Goal: Information Seeking & Learning: Learn about a topic

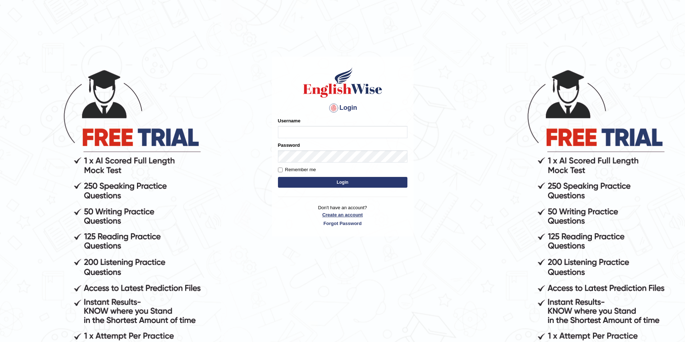
click at [338, 213] on link "Create an account" at bounding box center [342, 215] width 129 height 7
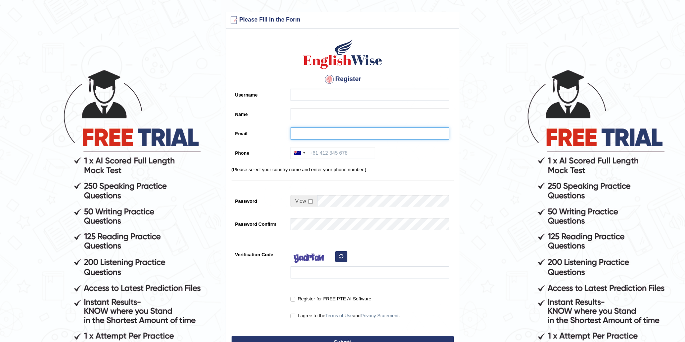
click at [330, 131] on input "Email" at bounding box center [369, 134] width 158 height 12
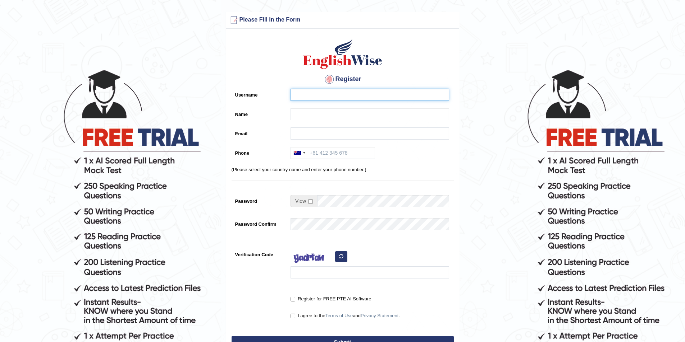
click at [315, 97] on input "Username" at bounding box center [369, 95] width 158 height 12
type input "p"
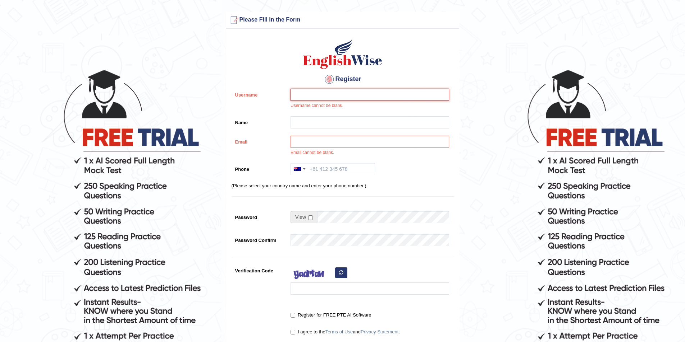
click at [308, 91] on input "Username" at bounding box center [369, 95] width 158 height 12
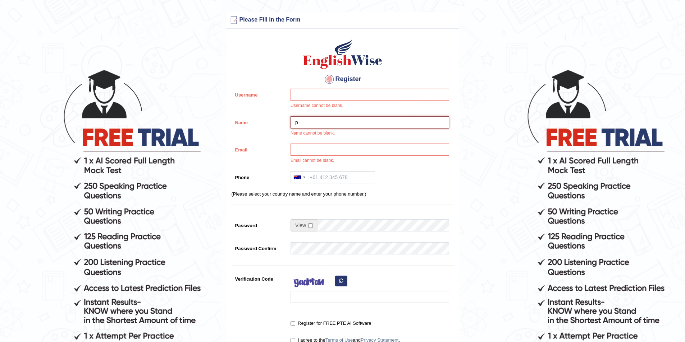
type input "p"
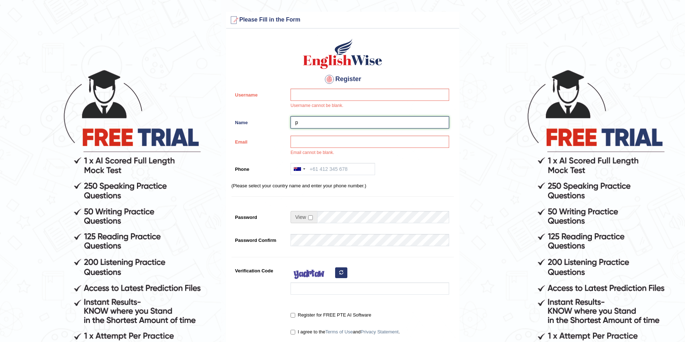
click at [301, 123] on input "p" at bounding box center [369, 122] width 158 height 12
click at [316, 94] on input "Username" at bounding box center [369, 95] width 158 height 12
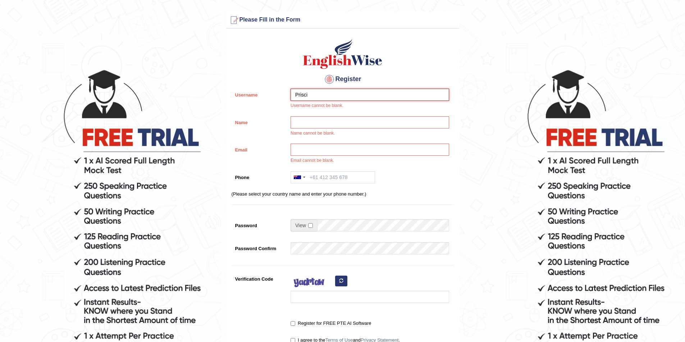
type input "Prisci"
click at [321, 124] on input "Name" at bounding box center [369, 122] width 158 height 12
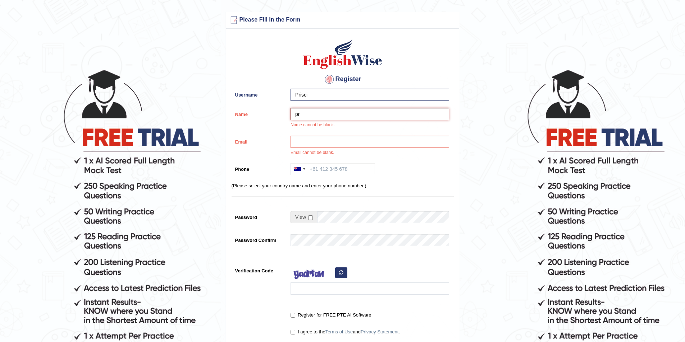
type input "p"
type input "Priscila"
click at [321, 142] on input "Email" at bounding box center [369, 142] width 158 height 12
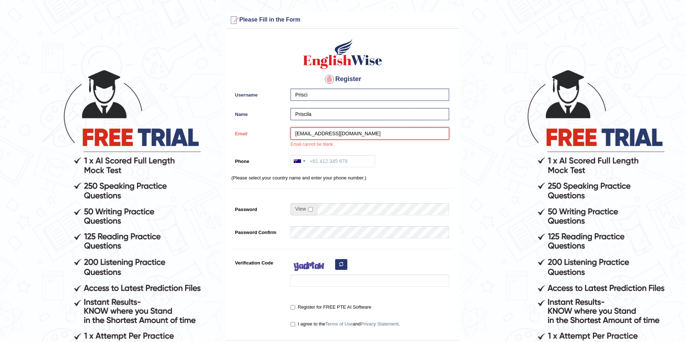
type input "priscila0706@outlook.com"
click at [355, 161] on input "Phone" at bounding box center [332, 161] width 84 height 12
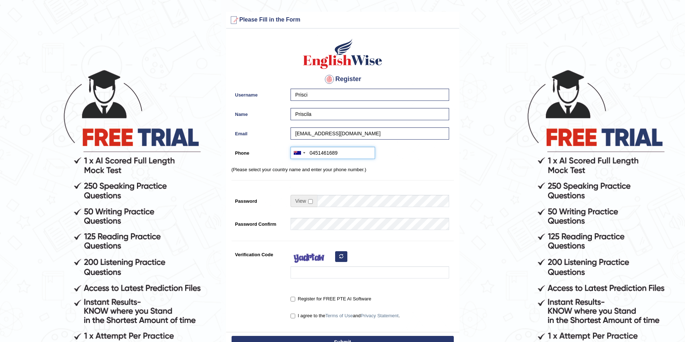
type input "0451461689"
click at [309, 202] on input "checkbox" at bounding box center [310, 201] width 5 height 5
checkbox input "true"
click at [326, 200] on input "Password" at bounding box center [383, 201] width 132 height 12
type input "Prisci0706"
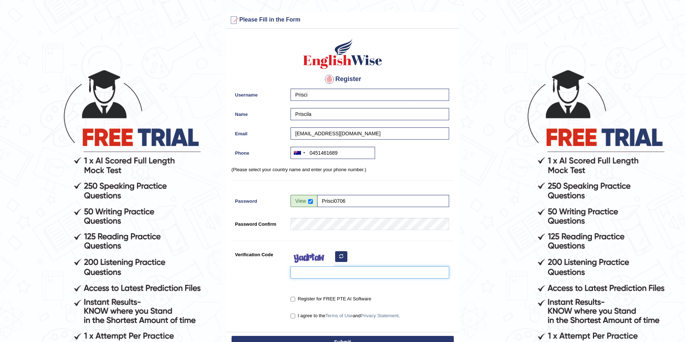
click at [324, 269] on input "Verification Code" at bounding box center [369, 273] width 158 height 12
type input "N"
type input "nevive"
click at [293, 298] on input "Register for FREE PTE AI Software" at bounding box center [292, 299] width 5 height 5
checkbox input "true"
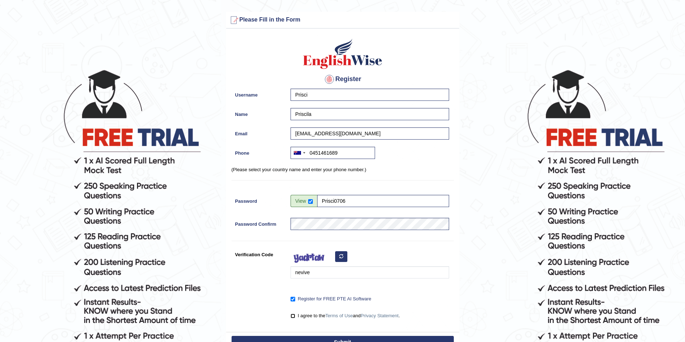
click at [294, 315] on input "I agree to the Terms of Use and Privacy Statement ." at bounding box center [292, 316] width 5 height 5
checkbox input "true"
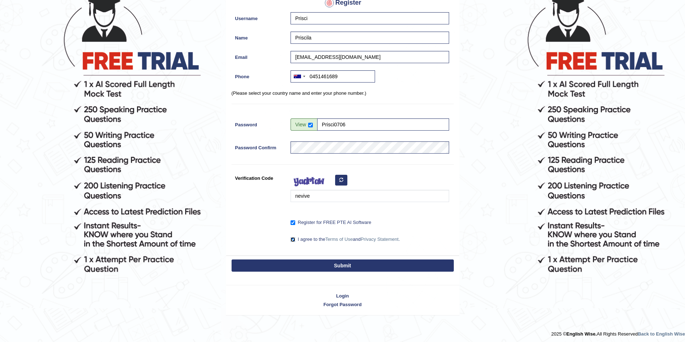
scroll to position [79, 0]
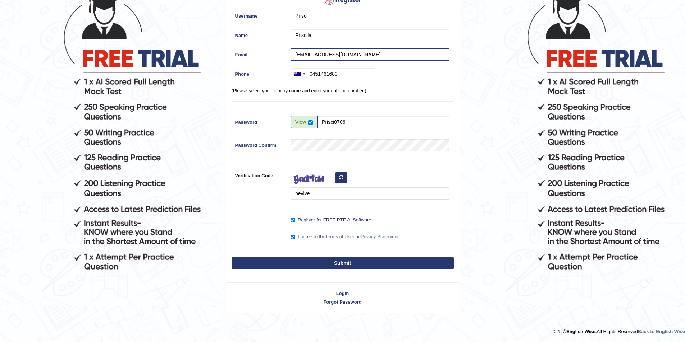
click at [328, 263] on button "Submit" at bounding box center [342, 263] width 222 height 12
type input "+61451461689"
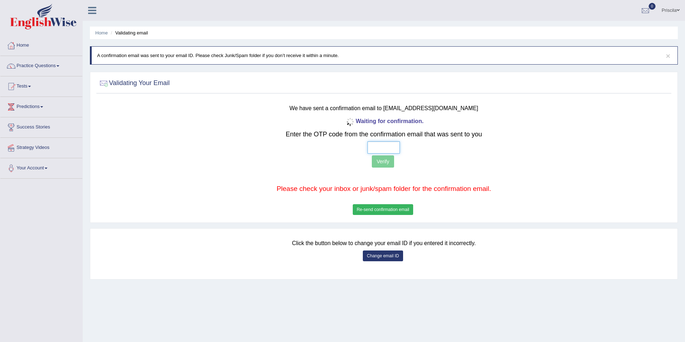
click at [381, 145] on input "text" at bounding box center [383, 148] width 32 height 12
type input "6 5 5 0"
click at [377, 163] on button "Verify" at bounding box center [383, 162] width 22 height 12
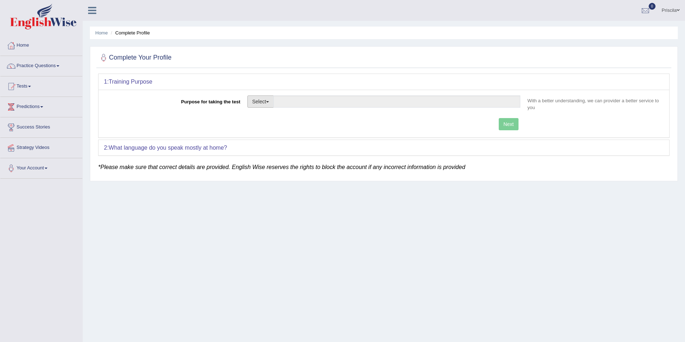
click at [269, 101] on button "Select" at bounding box center [260, 102] width 26 height 12
click at [270, 101] on button "Select" at bounding box center [260, 102] width 26 height 12
click at [265, 102] on button "Select" at bounding box center [260, 102] width 26 height 12
click at [287, 88] on div "1: Training Purpose" at bounding box center [383, 82] width 570 height 16
click at [24, 46] on link "Home" at bounding box center [41, 45] width 82 height 18
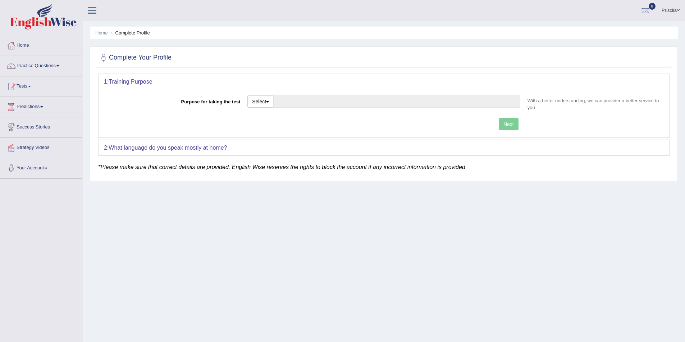
click at [26, 44] on link "Home" at bounding box center [41, 45] width 82 height 18
click at [270, 104] on button "Select" at bounding box center [260, 102] width 26 height 12
click at [275, 128] on link "Permanent Residency" at bounding box center [280, 126] width 64 height 9
type input "Permanent Residency"
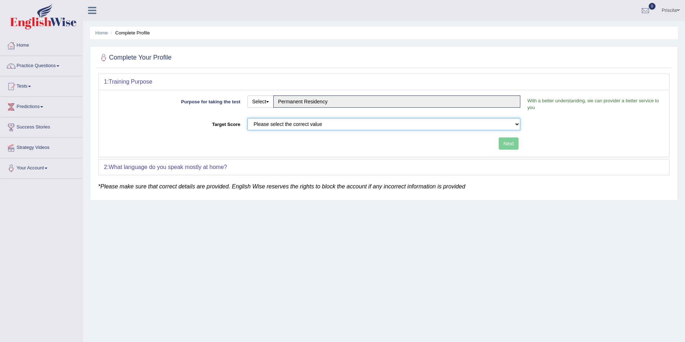
click at [330, 123] on select "Please select the correct value 50 (6 bands) 58 (6.5 bands) 65 (7 bands) 79 (8 …" at bounding box center [383, 124] width 273 height 12
select select "65"
click at [247, 118] on select "Please select the correct value 50 (6 bands) 58 (6.5 bands) 65 (7 bands) 79 (8 …" at bounding box center [383, 124] width 273 height 12
click at [507, 144] on button "Next" at bounding box center [508, 144] width 20 height 12
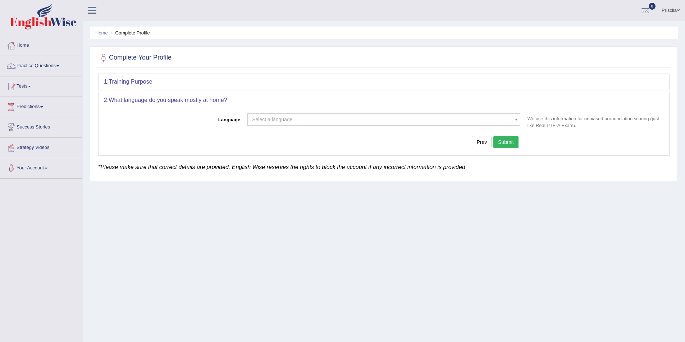
click at [512, 121] on span at bounding box center [515, 119] width 7 height 11
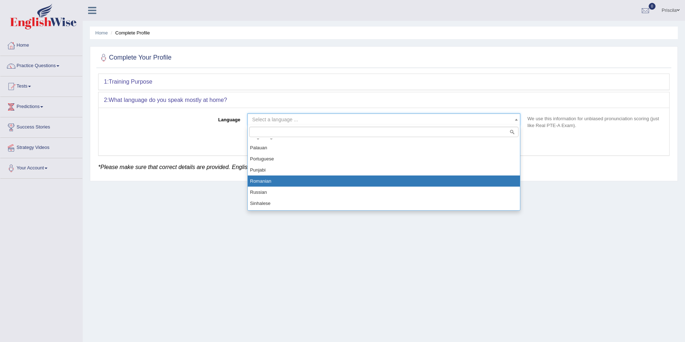
scroll to position [431, 0]
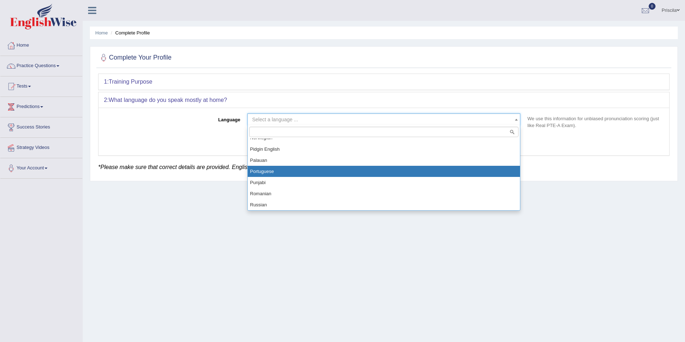
select select "Portuguese"
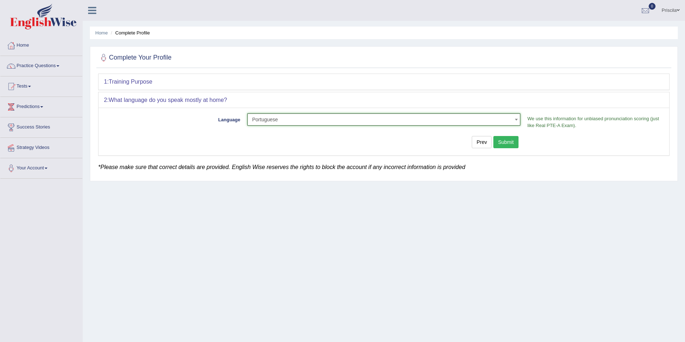
click at [502, 141] on button "Submit" at bounding box center [505, 142] width 25 height 12
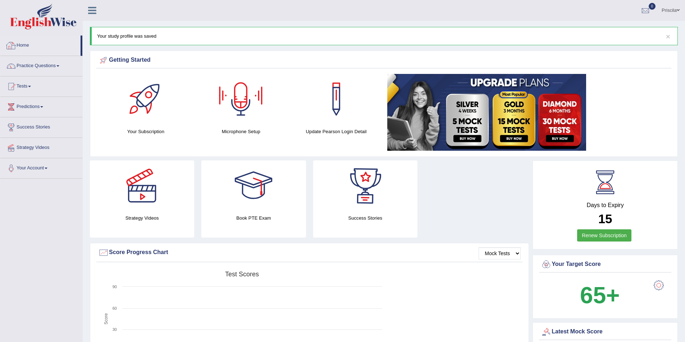
click at [23, 45] on link "Home" at bounding box center [40, 45] width 80 height 18
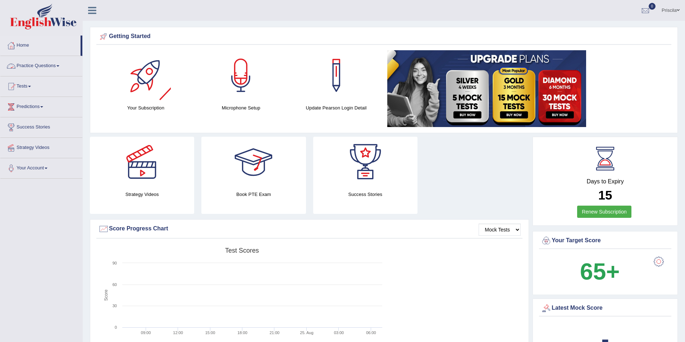
click at [56, 65] on link "Practice Questions" at bounding box center [41, 65] width 82 height 18
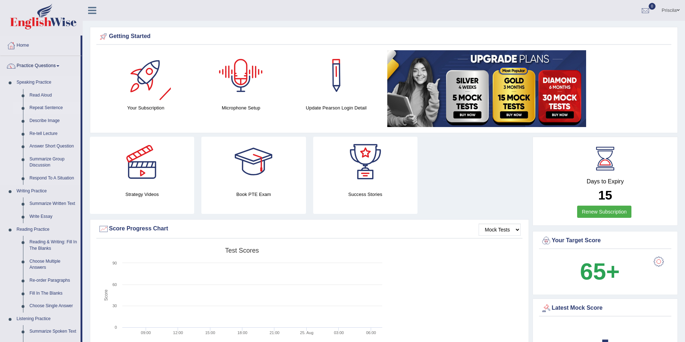
click at [49, 106] on link "Repeat Sentence" at bounding box center [53, 108] width 54 height 13
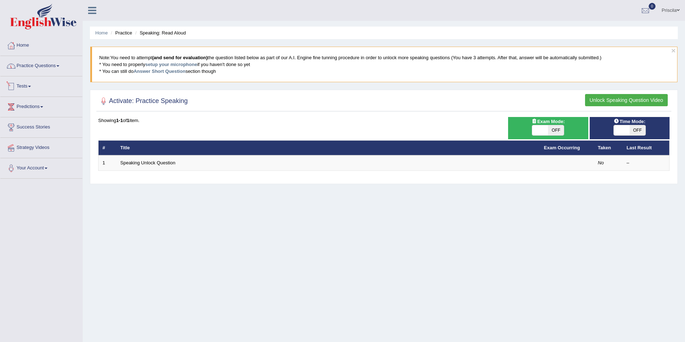
click at [30, 89] on link "Tests" at bounding box center [41, 86] width 82 height 18
click at [35, 116] on link "Take Mock Test" at bounding box center [46, 116] width 67 height 13
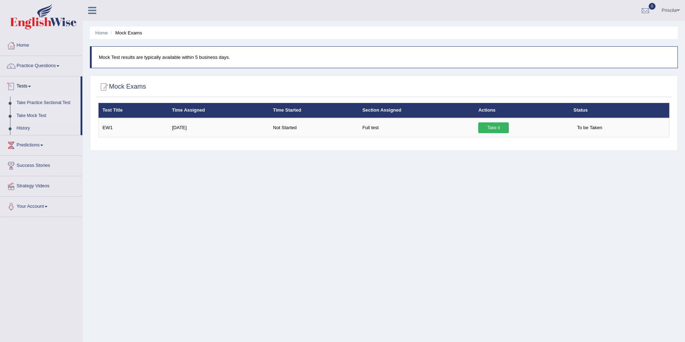
click at [49, 106] on link "Take Practice Sectional Test" at bounding box center [46, 103] width 67 height 13
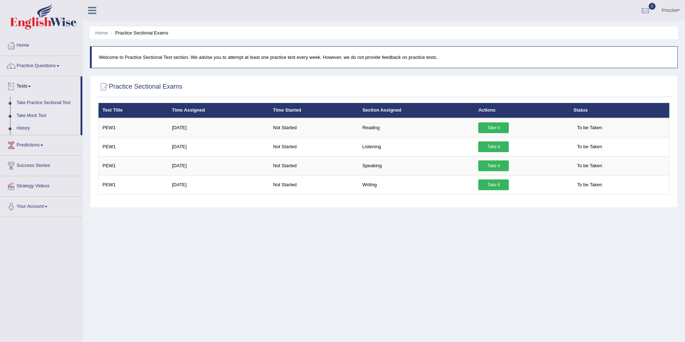
click at [27, 116] on link "Take Mock Test" at bounding box center [46, 116] width 67 height 13
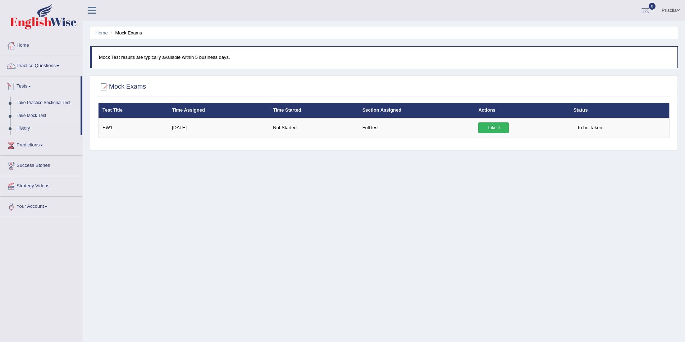
click at [23, 86] on link "Tests" at bounding box center [40, 86] width 80 height 18
click at [27, 43] on link "Home" at bounding box center [41, 45] width 82 height 18
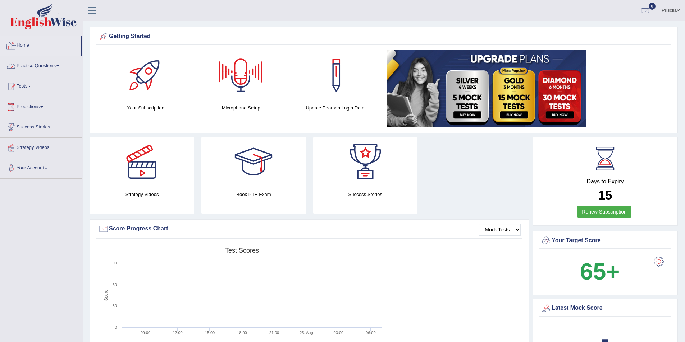
click at [24, 65] on link "Practice Questions" at bounding box center [41, 65] width 82 height 18
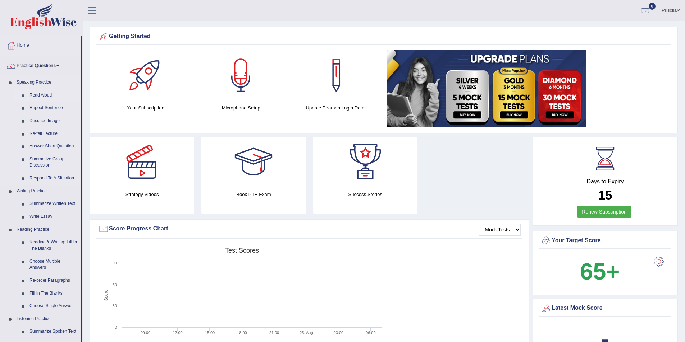
click at [40, 95] on link "Read Aloud" at bounding box center [53, 95] width 54 height 13
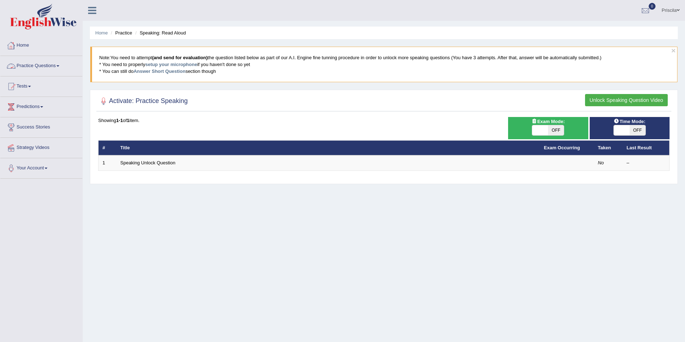
click at [22, 46] on link "Home" at bounding box center [41, 45] width 82 height 18
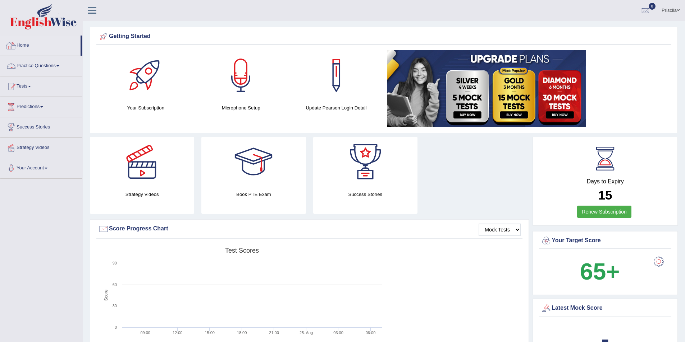
click at [36, 64] on link "Practice Questions" at bounding box center [41, 65] width 82 height 18
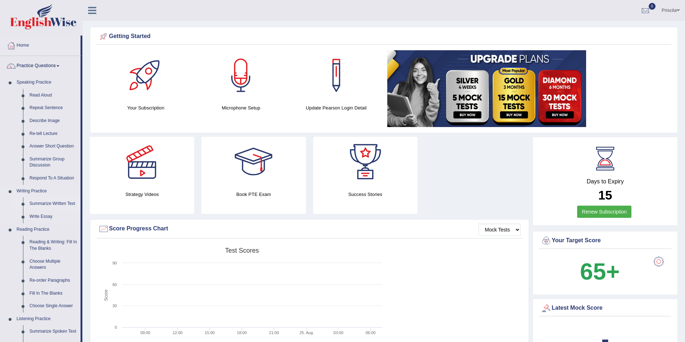
click at [62, 202] on link "Summarize Written Text" at bounding box center [53, 204] width 54 height 13
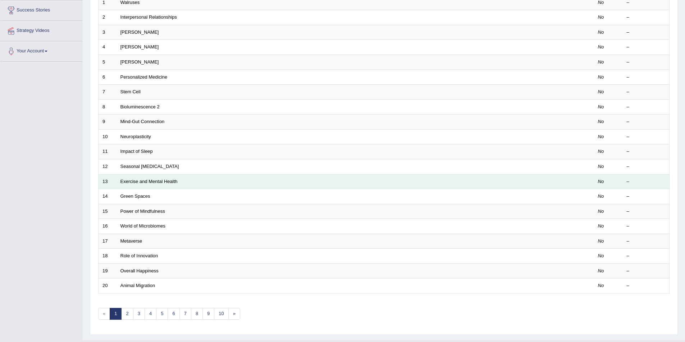
scroll to position [133, 0]
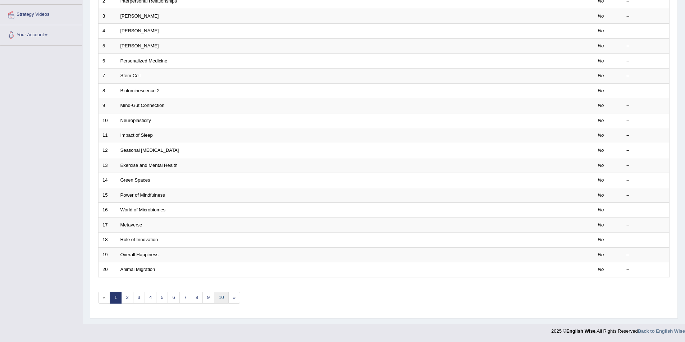
click at [221, 295] on link "10" at bounding box center [221, 298] width 14 height 12
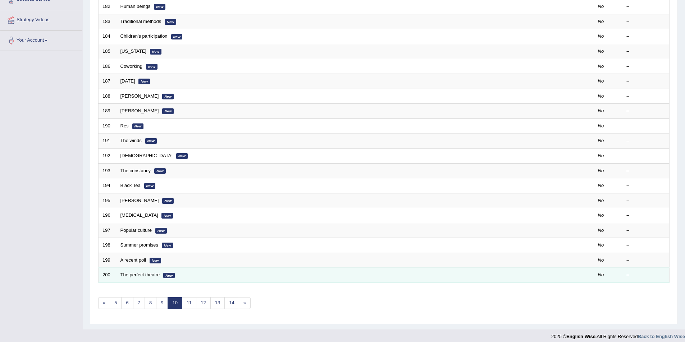
scroll to position [133, 0]
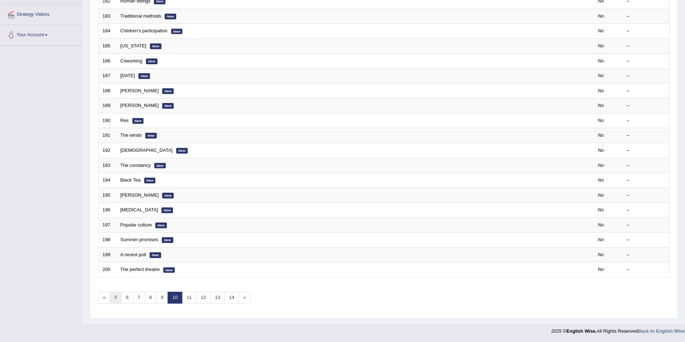
click at [115, 301] on link "5" at bounding box center [116, 298] width 12 height 12
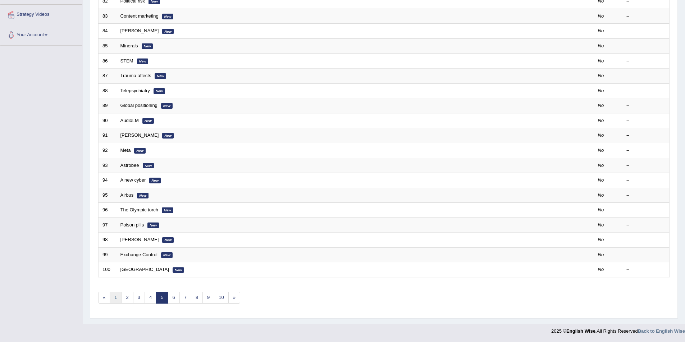
click at [117, 297] on link "1" at bounding box center [116, 298] width 12 height 12
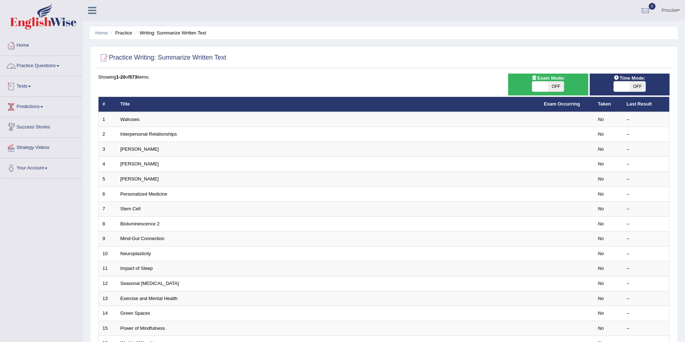
click at [31, 87] on span at bounding box center [29, 86] width 3 height 1
click at [46, 63] on link "Practice Questions" at bounding box center [41, 65] width 82 height 18
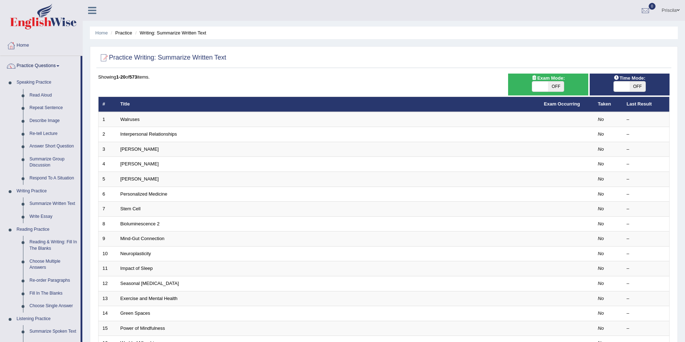
click at [0, 56] on link "Practice Questions" at bounding box center [40, 65] width 80 height 18
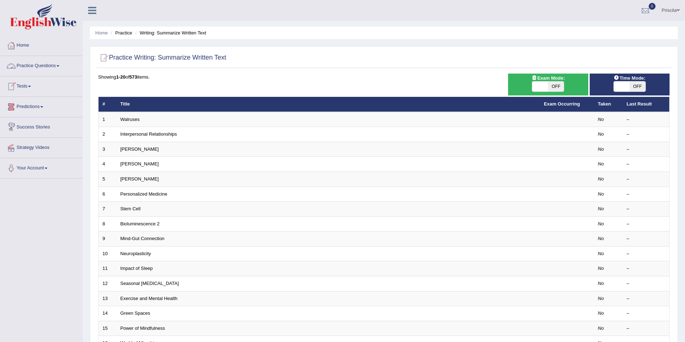
click at [51, 61] on link "Practice Questions" at bounding box center [41, 65] width 82 height 18
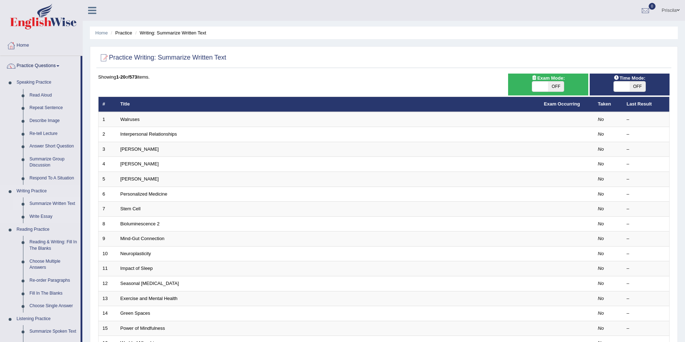
click at [43, 203] on link "Summarize Written Text" at bounding box center [53, 204] width 54 height 13
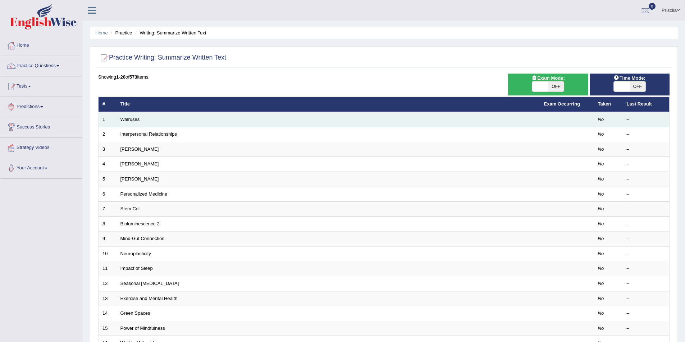
click at [180, 122] on td "Walruses" at bounding box center [327, 119] width 423 height 15
click at [137, 120] on link "Walruses" at bounding box center [129, 119] width 19 height 5
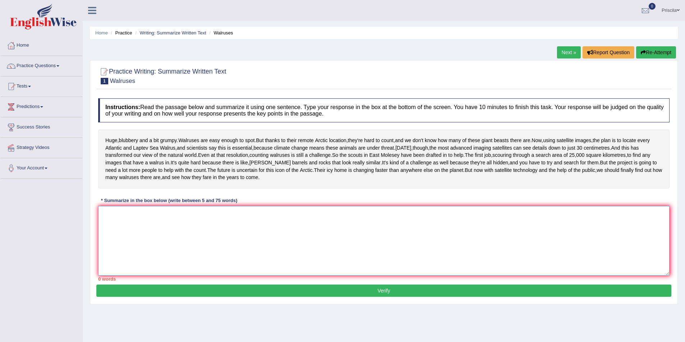
click at [144, 239] on textarea at bounding box center [383, 241] width 571 height 70
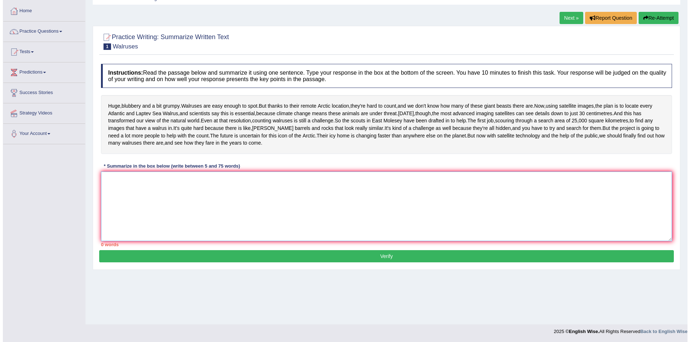
scroll to position [35, 0]
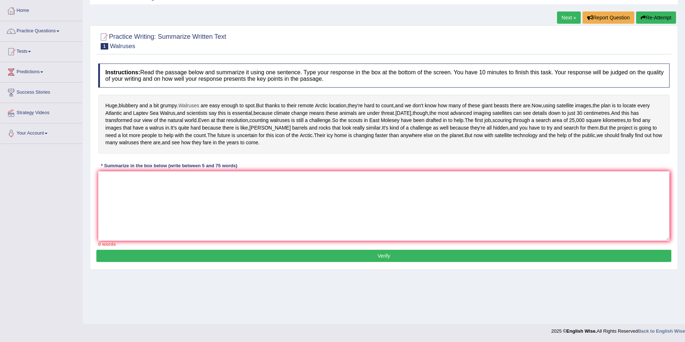
click at [184, 105] on span "Walruses" at bounding box center [188, 106] width 21 height 8
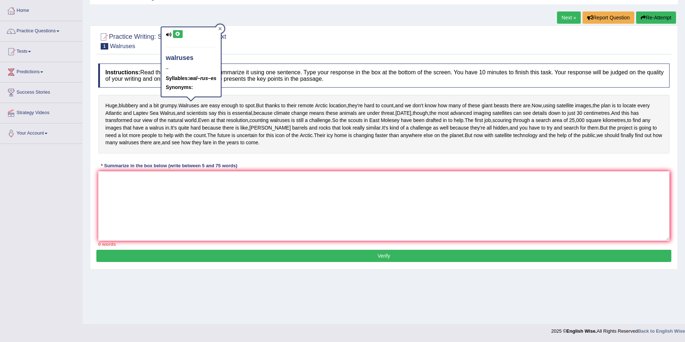
click at [221, 28] on icon at bounding box center [219, 28] width 3 height 3
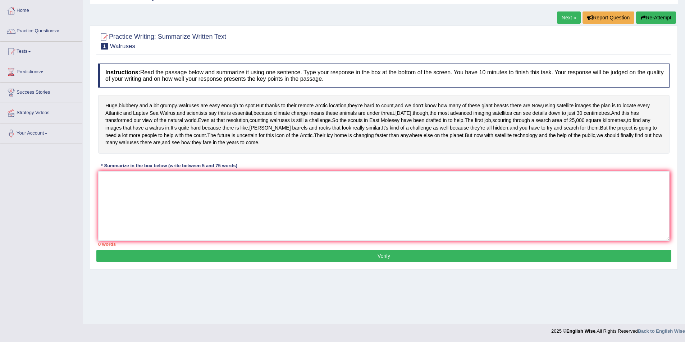
drag, startPoint x: 183, startPoint y: 106, endPoint x: 241, endPoint y: 103, distance: 58.3
click at [241, 103] on div "Huge , blubbery and a bit grumpy . Walruses are easy enough to spot . But thank…" at bounding box center [383, 124] width 571 height 59
click at [146, 214] on textarea at bounding box center [383, 206] width 571 height 70
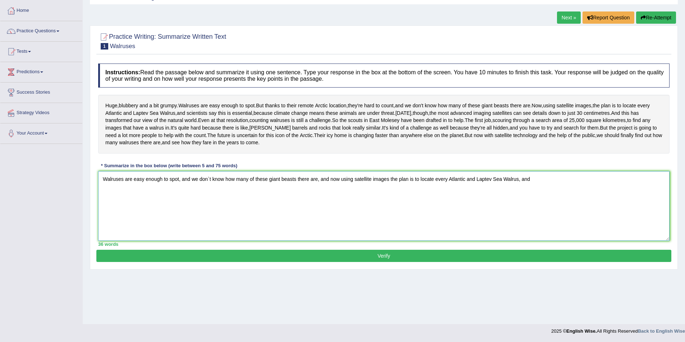
click at [190, 210] on textarea "Walruses are easy enough to spot, and we don`t know how many of these giant bea…" at bounding box center [383, 206] width 571 height 70
click at [571, 213] on textarea "Walruses are easy enough to spot, and we don`t know how many of these giant bea…" at bounding box center [383, 206] width 571 height 70
click at [191, 213] on textarea "Walruses are easy enough to spot, and we don`t know how many of these giant bea…" at bounding box center [383, 206] width 571 height 70
click at [584, 216] on textarea "Walruses are easy enough to spot, and we don`t know how many of these giant bea…" at bounding box center [383, 206] width 571 height 70
click at [221, 220] on textarea "Walruses are easy enough to spot, and we don`t know how many of these giant bea…" at bounding box center [383, 206] width 571 height 70
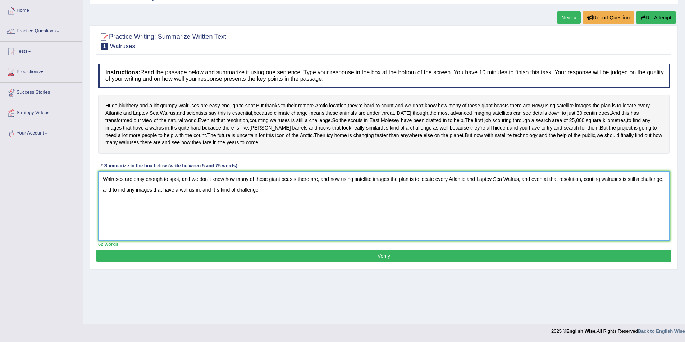
click at [282, 218] on textarea "Walruses are easy enough to spot, and we don`t know how many of these giant bea…" at bounding box center [383, 206] width 571 height 70
click at [236, 219] on textarea "Walruses are easy enough to spot, and we don`t know how many of these giant bea…" at bounding box center [383, 206] width 571 height 70
click at [286, 231] on textarea "Walruses are easy enough to spot, and we don`t know how many of these giant bea…" at bounding box center [383, 206] width 571 height 70
drag, startPoint x: 357, startPoint y: 225, endPoint x: 203, endPoint y: 222, distance: 153.8
click at [203, 222] on textarea "Walruses are easy enough to spot, and we don`t know how many of these giant bea…" at bounding box center [383, 206] width 571 height 70
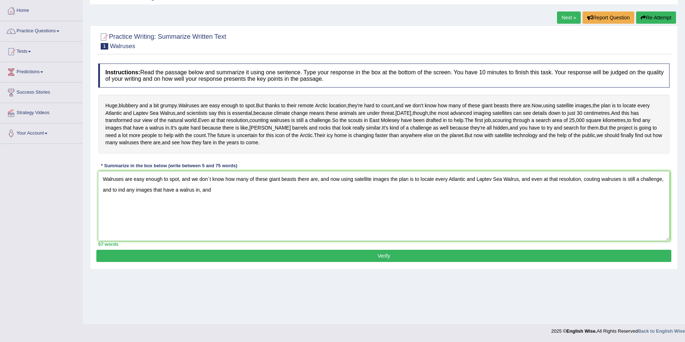
drag, startPoint x: 165, startPoint y: 117, endPoint x: 190, endPoint y: 148, distance: 40.2
click at [188, 134] on div "Huge , blubbery and a bit grumpy . Walruses are easy enough to spot . But thank…" at bounding box center [383, 124] width 571 height 59
drag, startPoint x: 196, startPoint y: 151, endPoint x: 198, endPoint y: 173, distance: 22.0
click at [198, 154] on div "Huge , blubbery and a bit grumpy . Walruses are easy enough to spot . But thank…" at bounding box center [383, 124] width 571 height 59
click at [247, 211] on textarea "Walruses are easy enough to spot, and we don`t know how many of these giant bea…" at bounding box center [383, 206] width 571 height 70
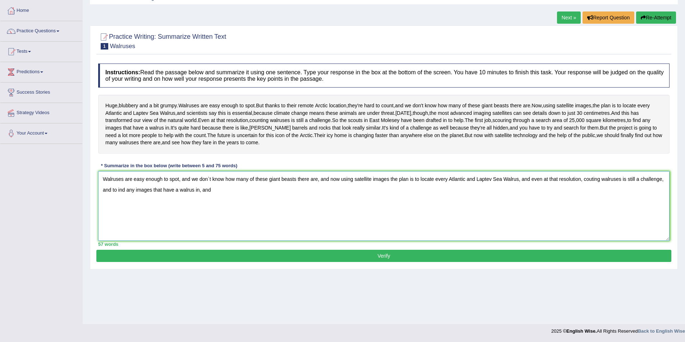
click at [228, 220] on textarea "Walruses are easy enough to spot, and we don`t know how many of these giant bea…" at bounding box center [383, 206] width 571 height 70
click at [221, 222] on textarea "Walruses are easy enough to spot, and we don`t know how many of these giant bea…" at bounding box center [383, 206] width 571 height 70
click at [273, 230] on textarea "Walruses are easy enough to spot, and we don`t know how many of these giant bea…" at bounding box center [383, 206] width 571 height 70
click at [211, 217] on textarea "Walruses are easy enough to spot, and we don`t know how many of these giant bea…" at bounding box center [383, 206] width 571 height 70
click at [372, 221] on textarea "Walruses are easy enough to spot, and we don`t know how many of these giant bea…" at bounding box center [383, 206] width 571 height 70
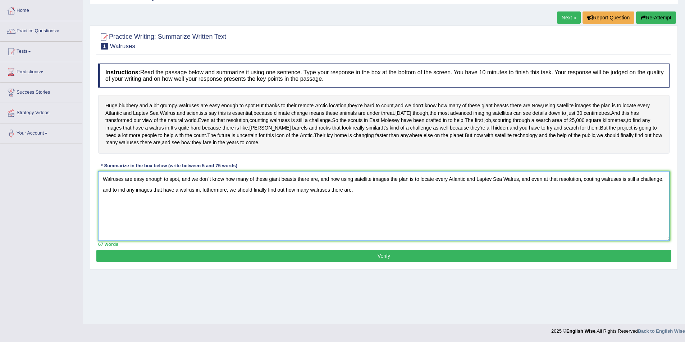
type textarea "Walruses are easy enough to spot, and we don`t know how many of these giant bea…"
click at [444, 262] on button "Verify" at bounding box center [383, 256] width 575 height 12
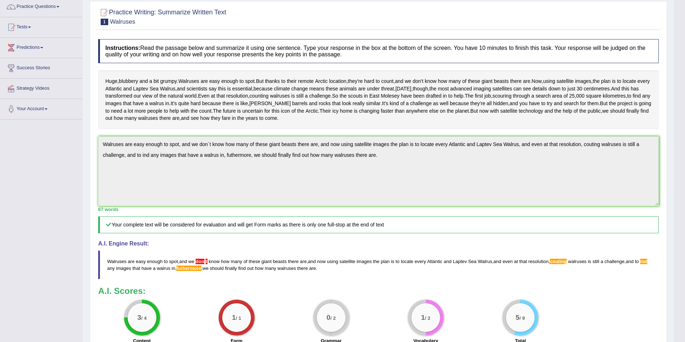
scroll to position [31, 0]
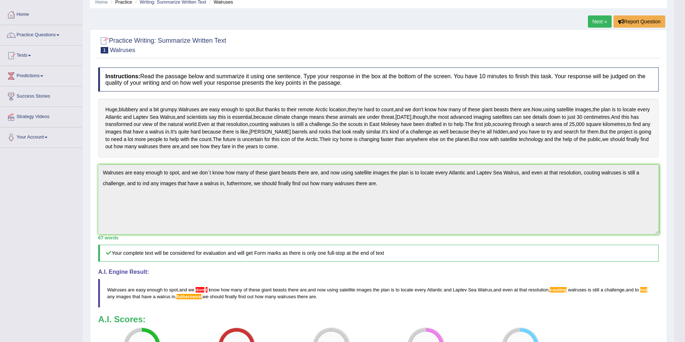
click at [599, 19] on link "Next »" at bounding box center [600, 21] width 24 height 12
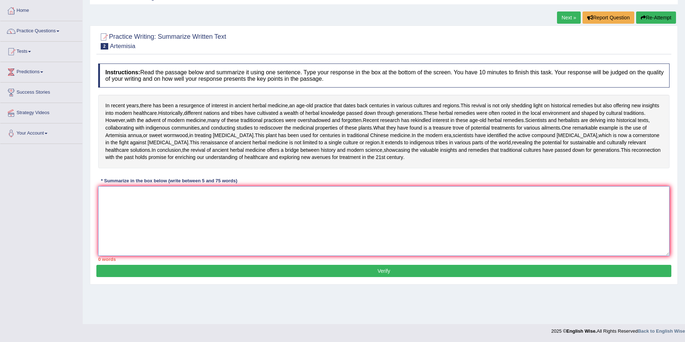
click at [133, 227] on textarea at bounding box center [383, 222] width 571 height 70
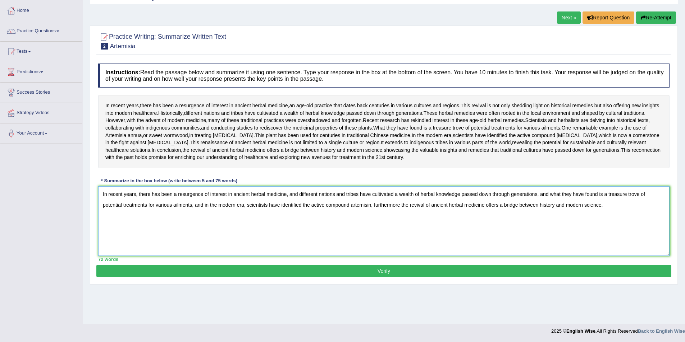
click at [400, 241] on textarea "In recent years, there has been a resurgence of interest in ancient herbal medi…" at bounding box center [383, 222] width 571 height 70
click at [207, 235] on textarea "In recent years, there has been a resurgence of interest in ancient herbal medi…" at bounding box center [383, 222] width 571 height 70
click at [360, 240] on textarea "In recent years, there has been a resurgence of interest in ancient herbal medi…" at bounding box center [383, 222] width 571 height 70
drag, startPoint x: 370, startPoint y: 240, endPoint x: 378, endPoint y: 257, distance: 18.3
click at [370, 240] on textarea "In recent years, there has been a resurgence of interest in ancient herbal medi…" at bounding box center [383, 222] width 571 height 70
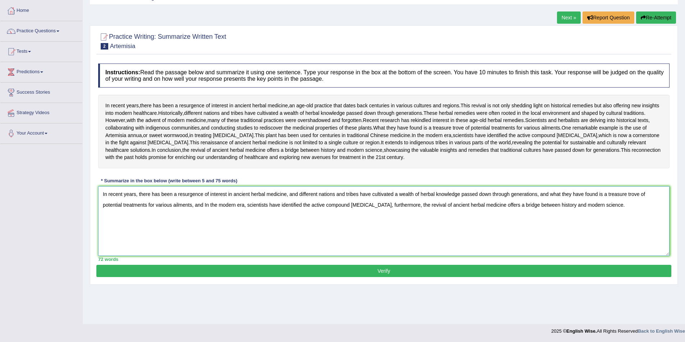
type textarea "In recent years, there has been a resurgence of interest in ancient herbal medi…"
click at [376, 277] on button "Verify" at bounding box center [383, 271] width 575 height 12
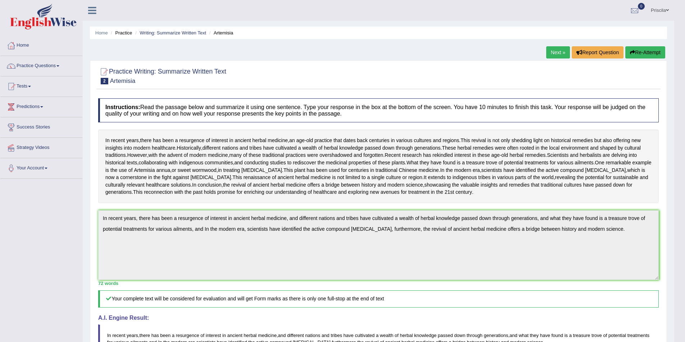
click at [30, 45] on link "Home" at bounding box center [41, 45] width 82 height 18
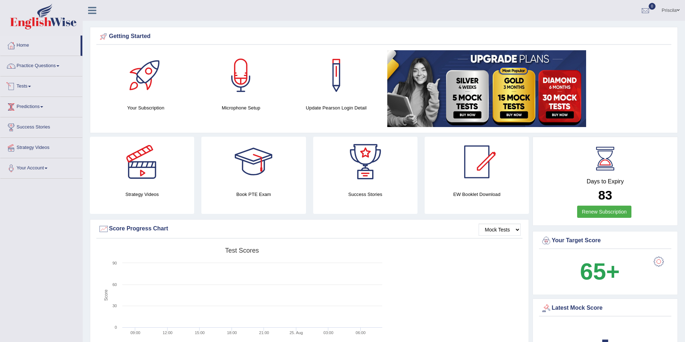
click at [30, 86] on link "Tests" at bounding box center [41, 86] width 82 height 18
click at [32, 85] on link "Tests" at bounding box center [40, 86] width 80 height 18
click at [31, 68] on link "Practice Questions" at bounding box center [41, 65] width 82 height 18
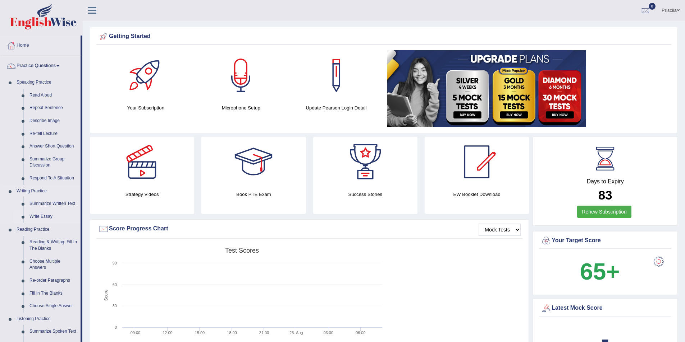
click at [35, 215] on link "Write Essay" at bounding box center [53, 217] width 54 height 13
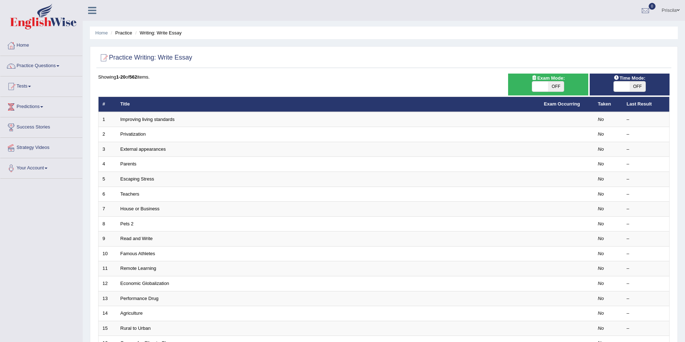
click at [150, 121] on link "Improving living standards" at bounding box center [147, 119] width 54 height 5
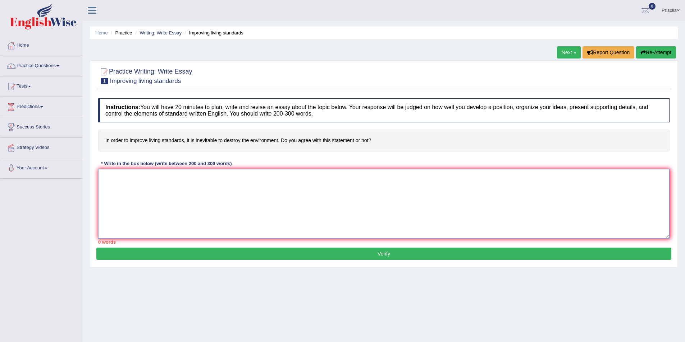
click at [372, 174] on textarea at bounding box center [383, 204] width 571 height 70
type textarea "In order to improve living standards, it is inevitable to destroy the environme…"
click at [679, 11] on link "Priscila" at bounding box center [670, 9] width 29 height 19
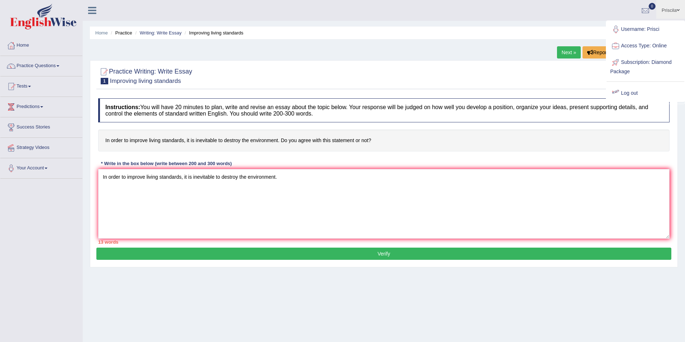
click at [636, 91] on link "Log out" at bounding box center [645, 93] width 78 height 17
